Goal: Navigation & Orientation: Find specific page/section

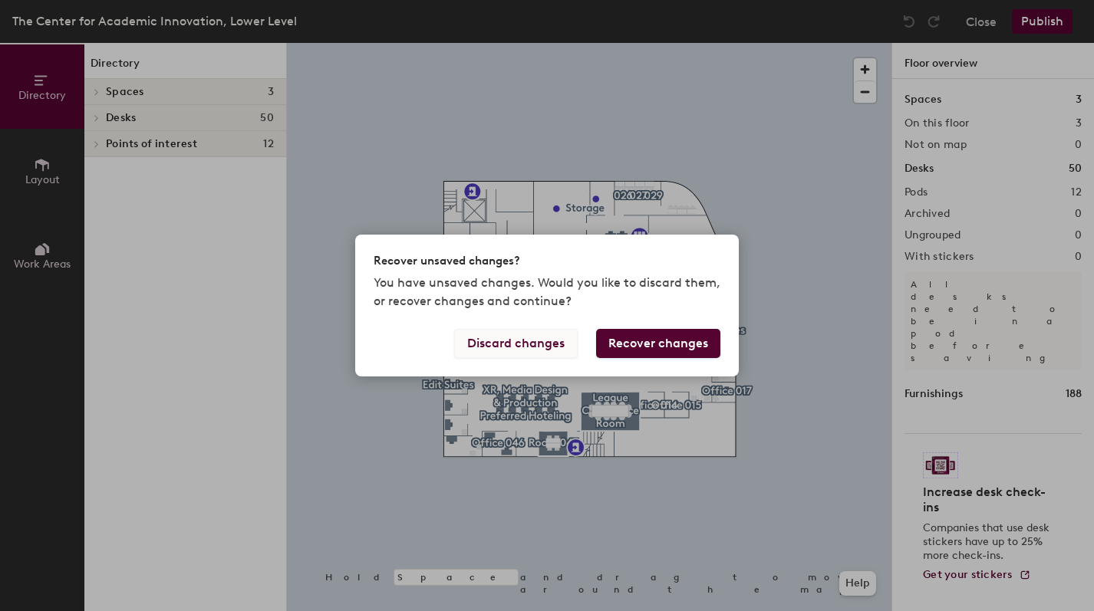
click at [534, 347] on button "Discard changes" at bounding box center [515, 343] width 123 height 29
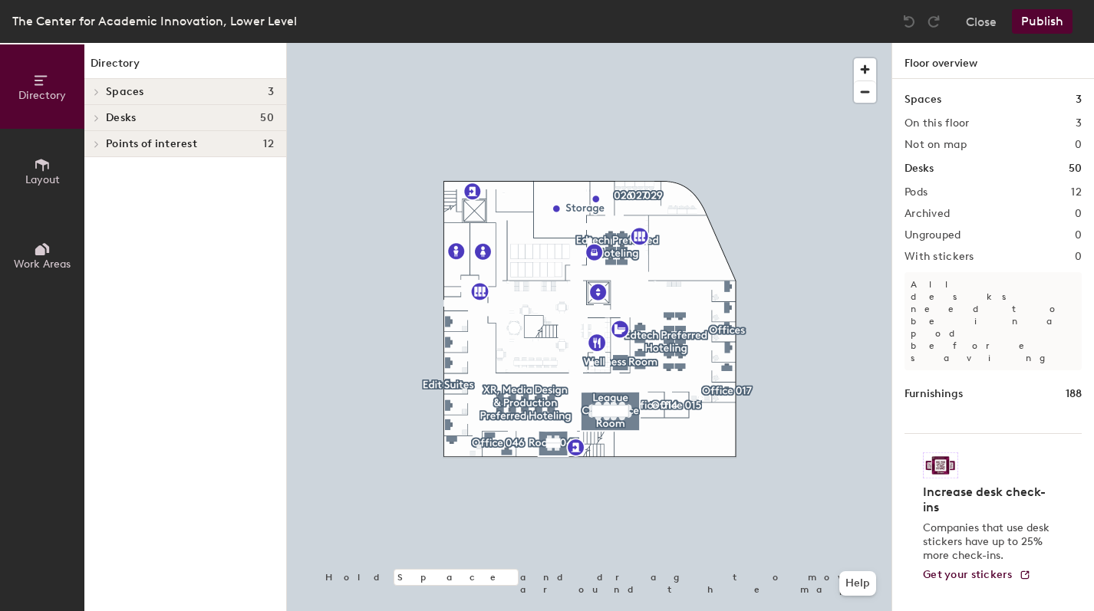
click at [186, 119] on h4 "Desks 50" at bounding box center [190, 118] width 168 height 12
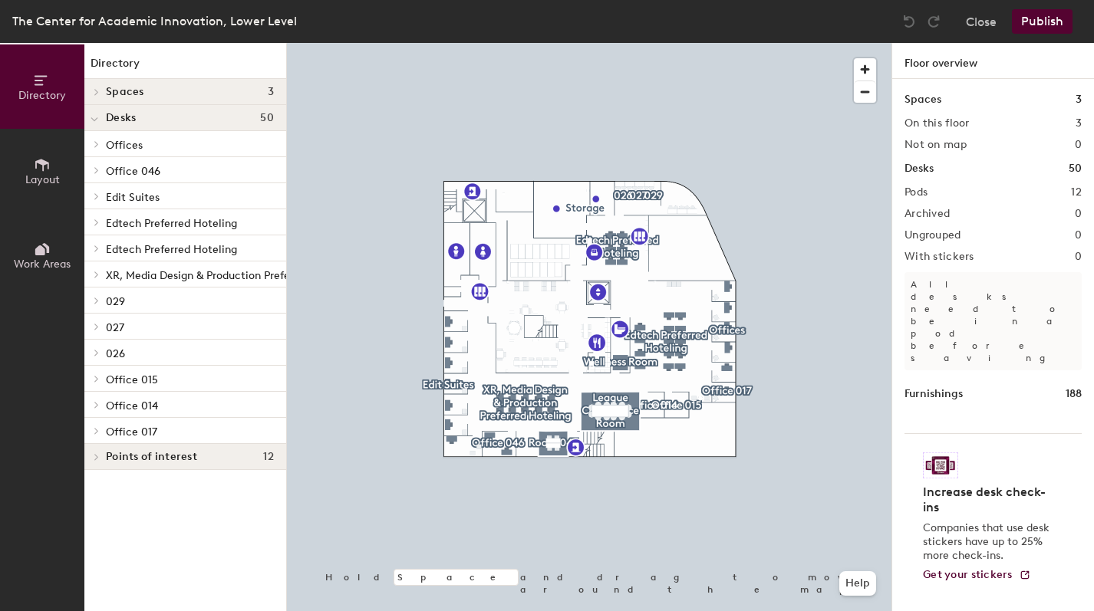
click at [100, 456] on span at bounding box center [95, 457] width 13 height 8
click at [100, 456] on div at bounding box center [94, 456] width 20 height 25
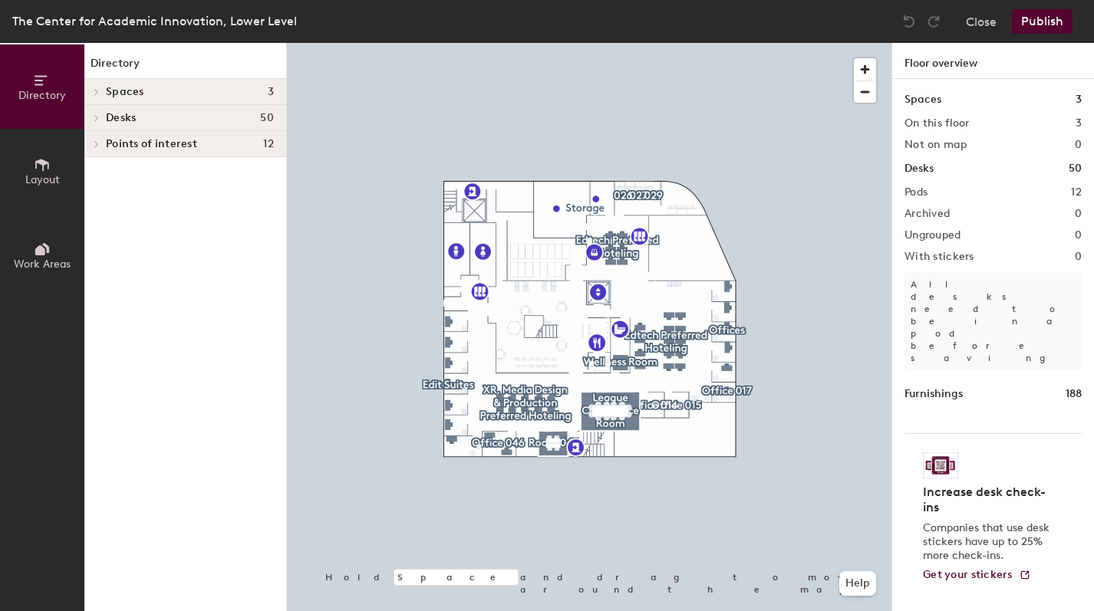
click at [149, 117] on h4 "Desks 50" at bounding box center [190, 118] width 168 height 12
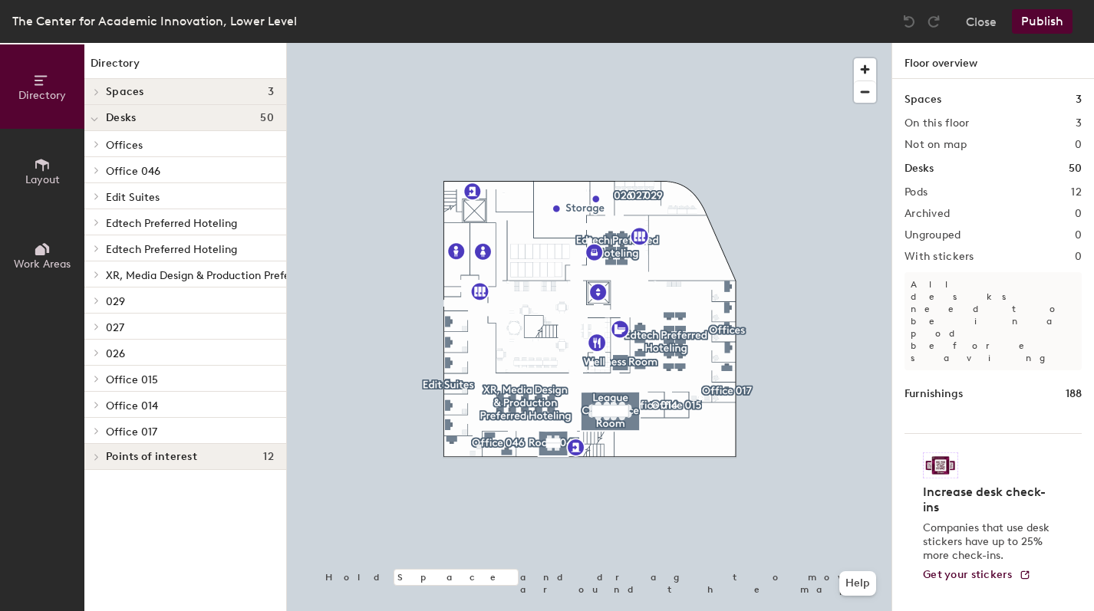
click at [149, 117] on h4 "Desks 50" at bounding box center [190, 118] width 168 height 12
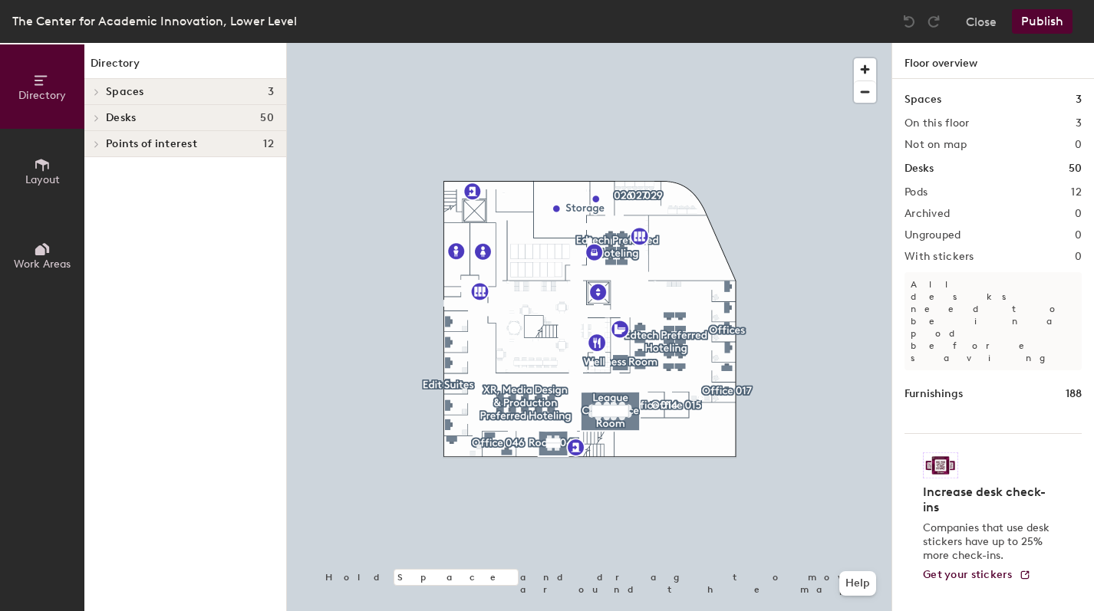
click at [40, 89] on span "Directory" at bounding box center [42, 95] width 48 height 13
click at [44, 157] on icon at bounding box center [42, 164] width 17 height 17
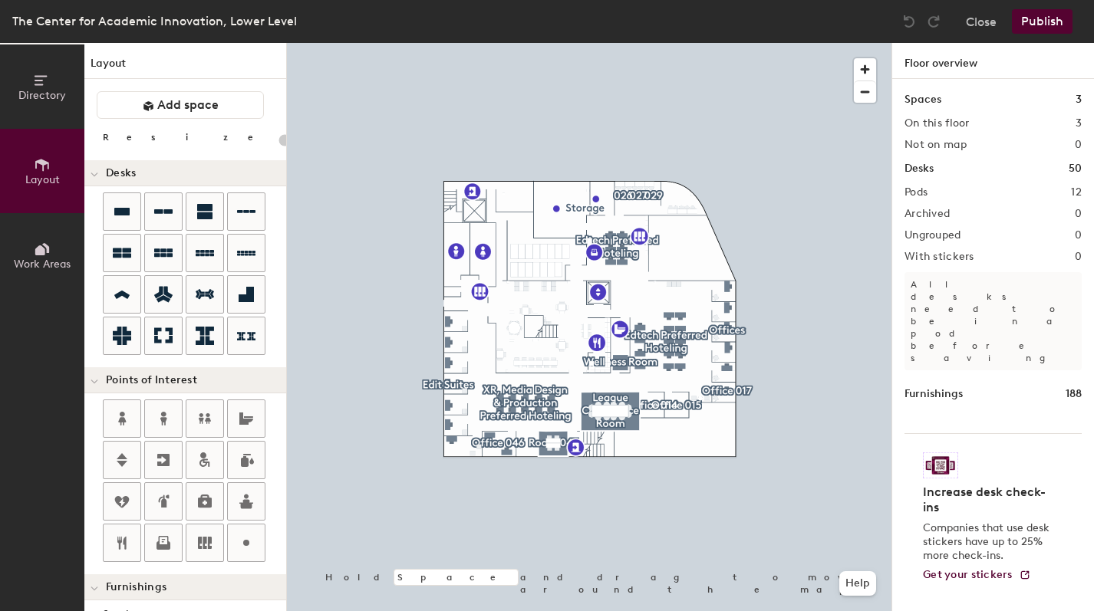
click at [43, 253] on icon at bounding box center [40, 250] width 10 height 10
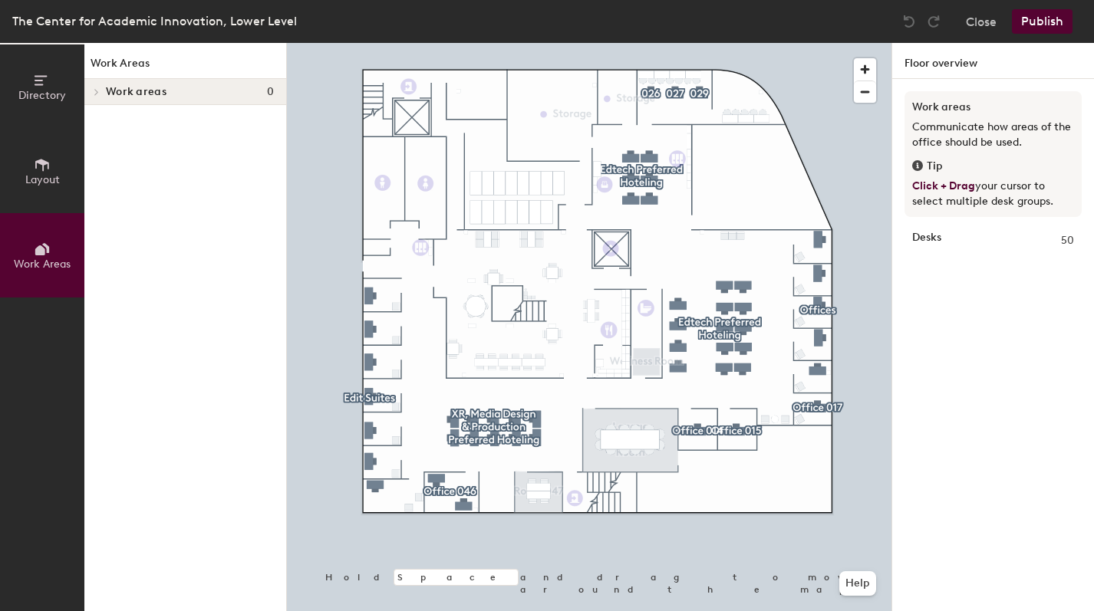
click at [97, 87] on div at bounding box center [94, 91] width 20 height 25
click at [38, 86] on icon at bounding box center [42, 80] width 17 height 17
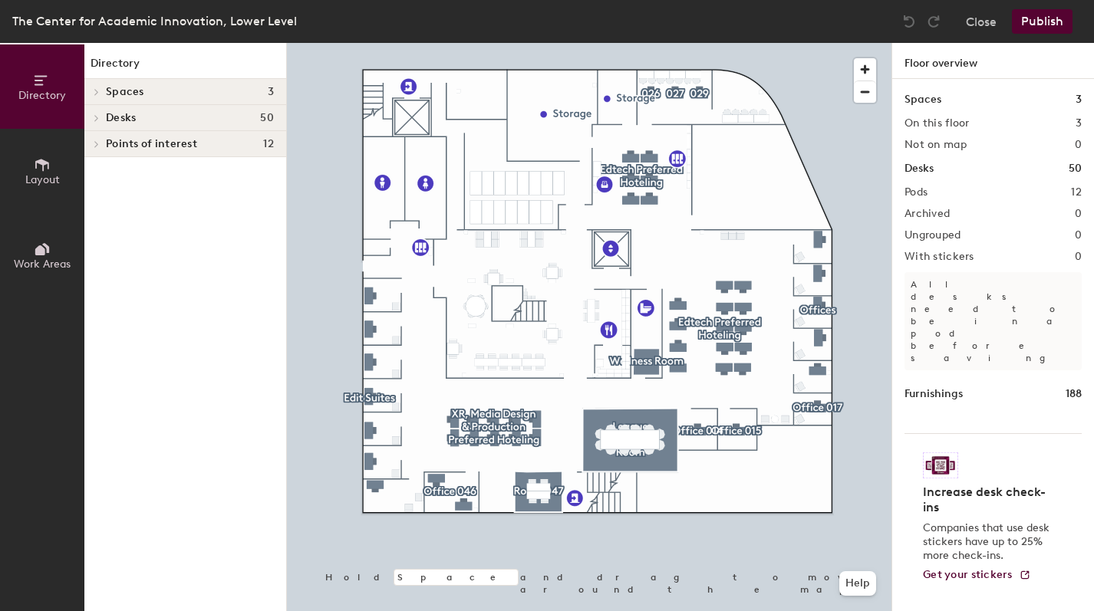
click at [162, 94] on h4 "Spaces 3" at bounding box center [190, 92] width 168 height 12
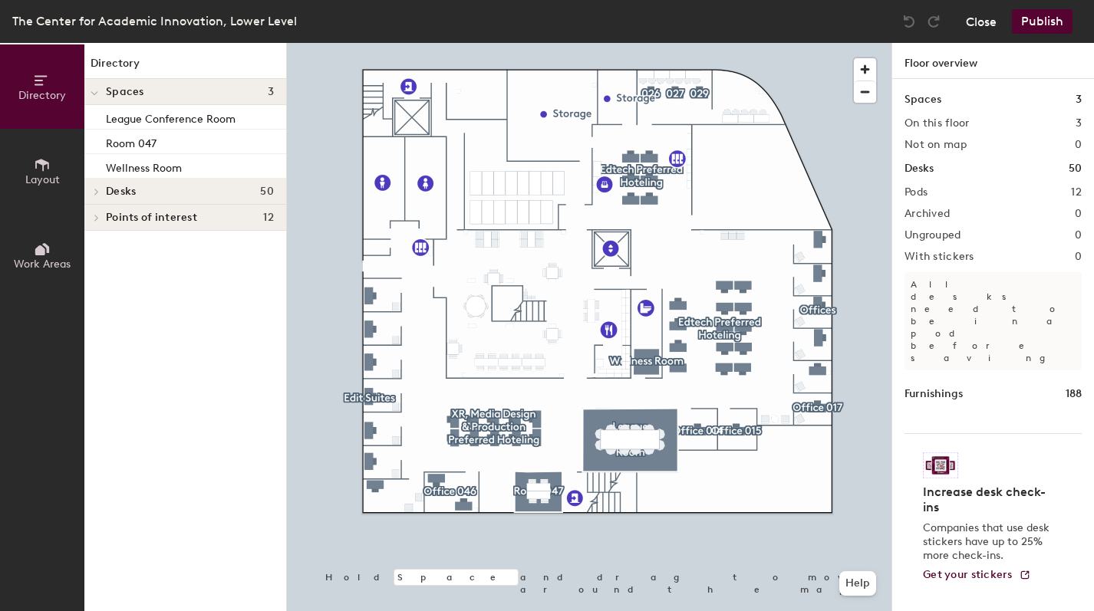
click at [988, 25] on button "Close" at bounding box center [981, 21] width 31 height 25
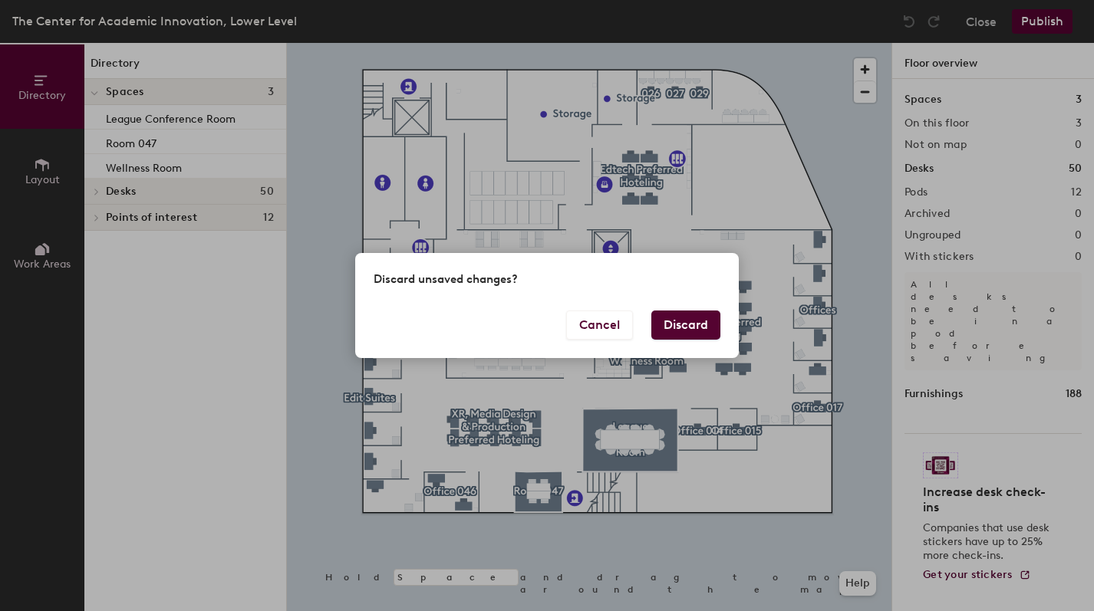
click at [690, 327] on button "Discard" at bounding box center [685, 325] width 69 height 29
